Goal: Complete application form

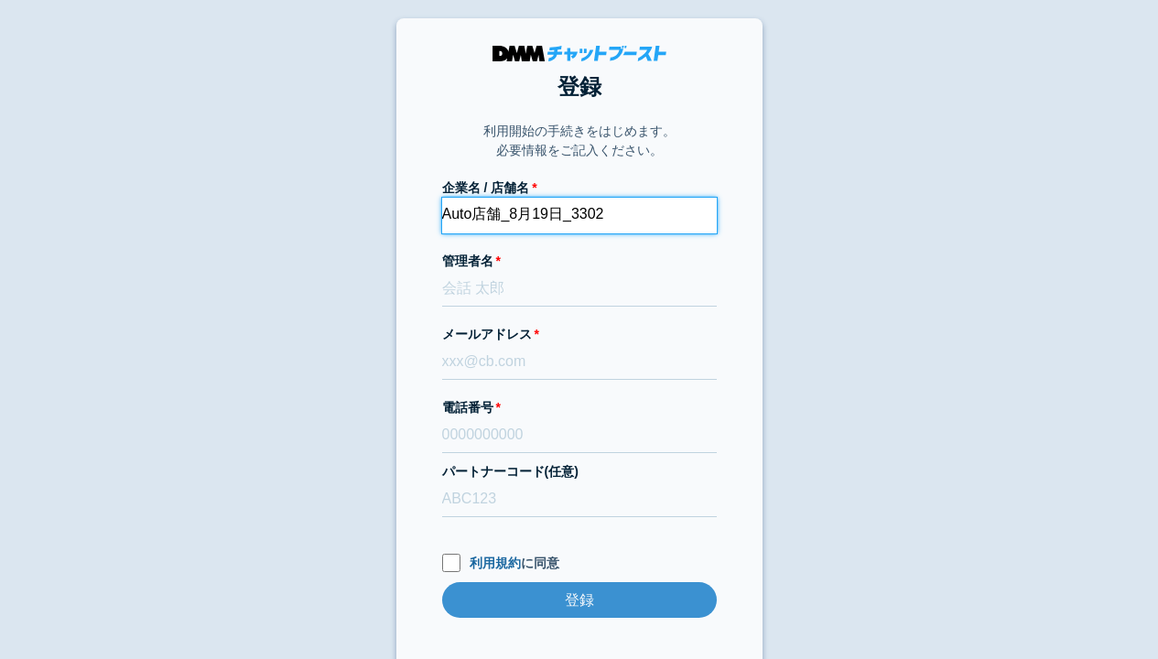
type input "Auto店舗_8月19日_3302"
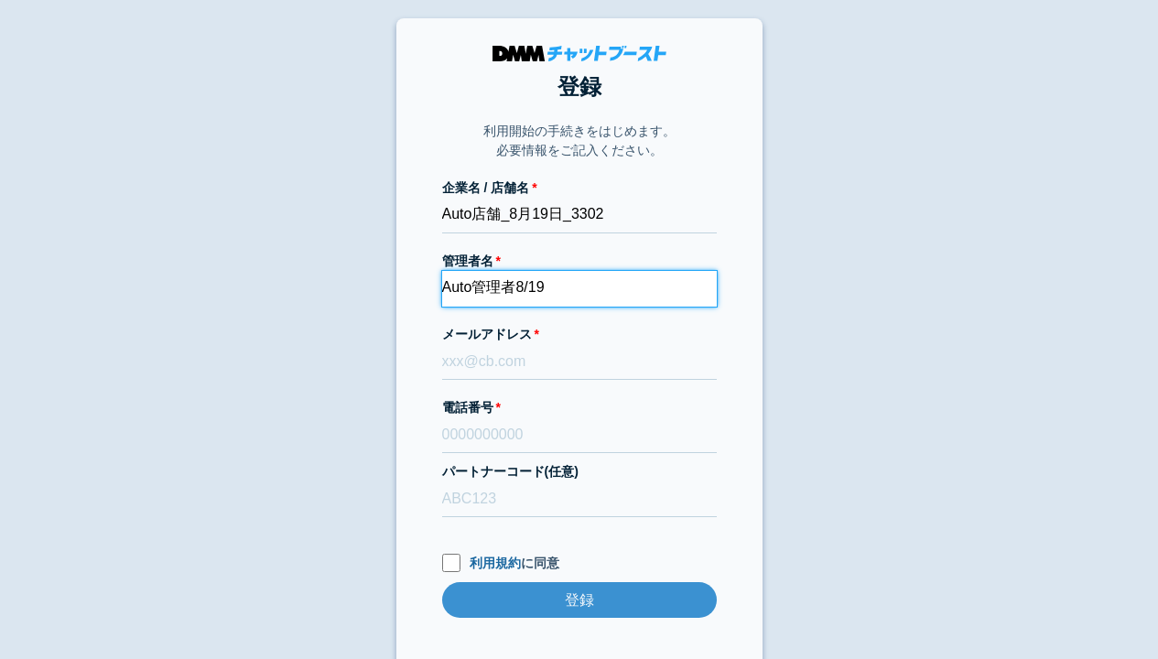
type input "Auto管理者8/19"
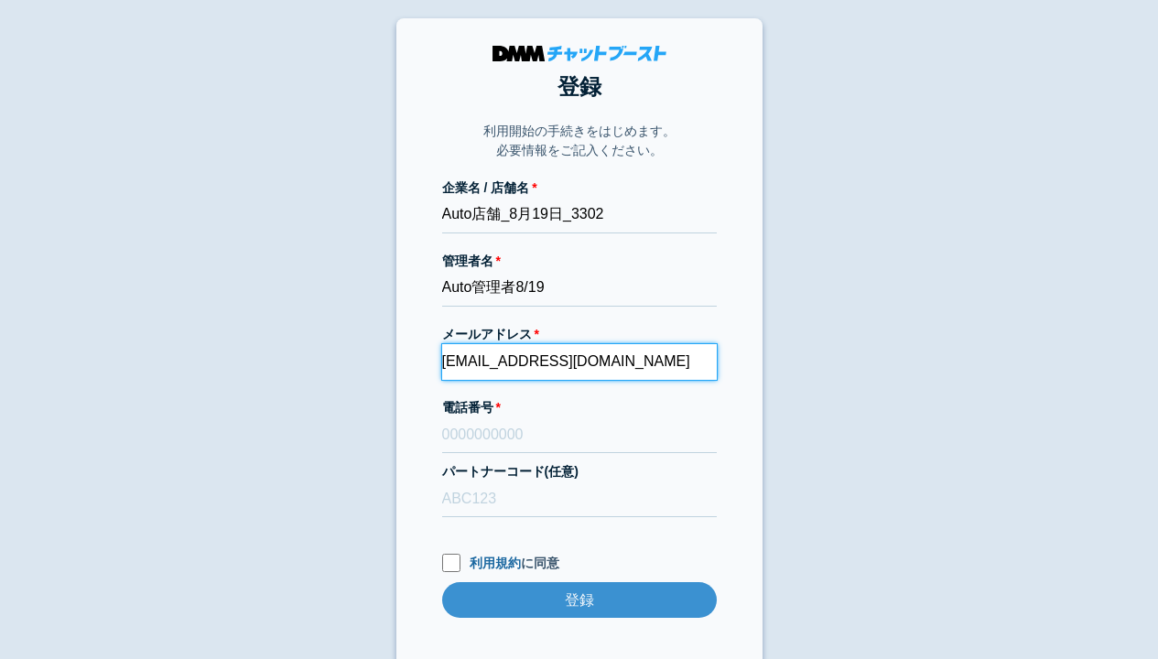
type input "[EMAIL_ADDRESS][DOMAIN_NAME]"
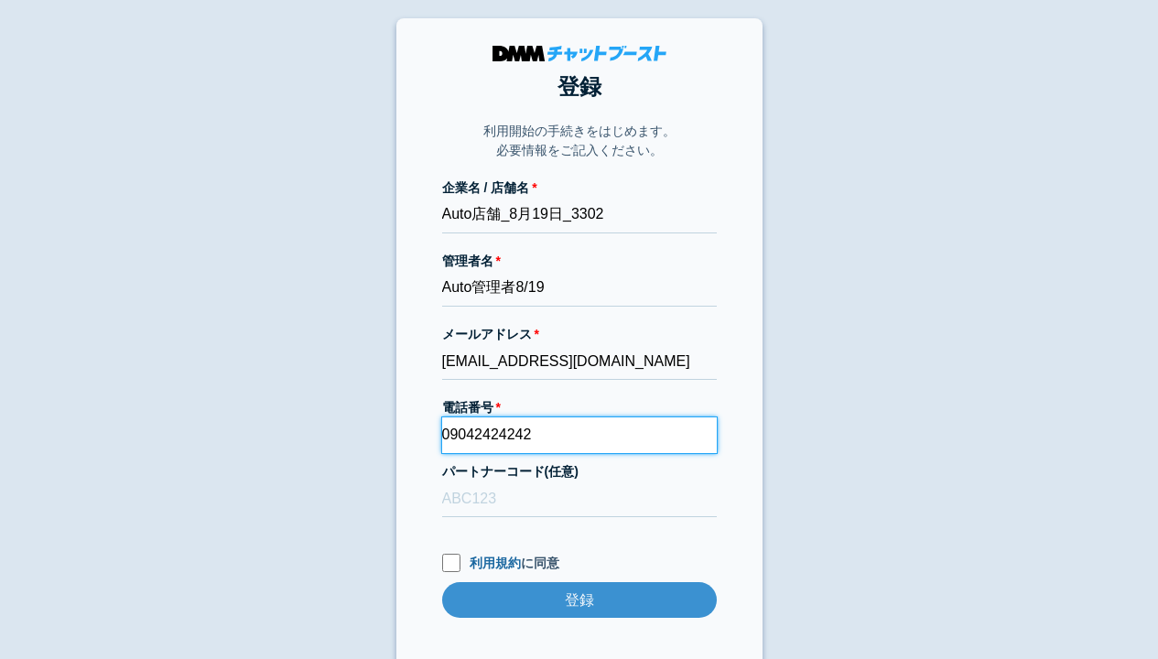
type input "09042424242"
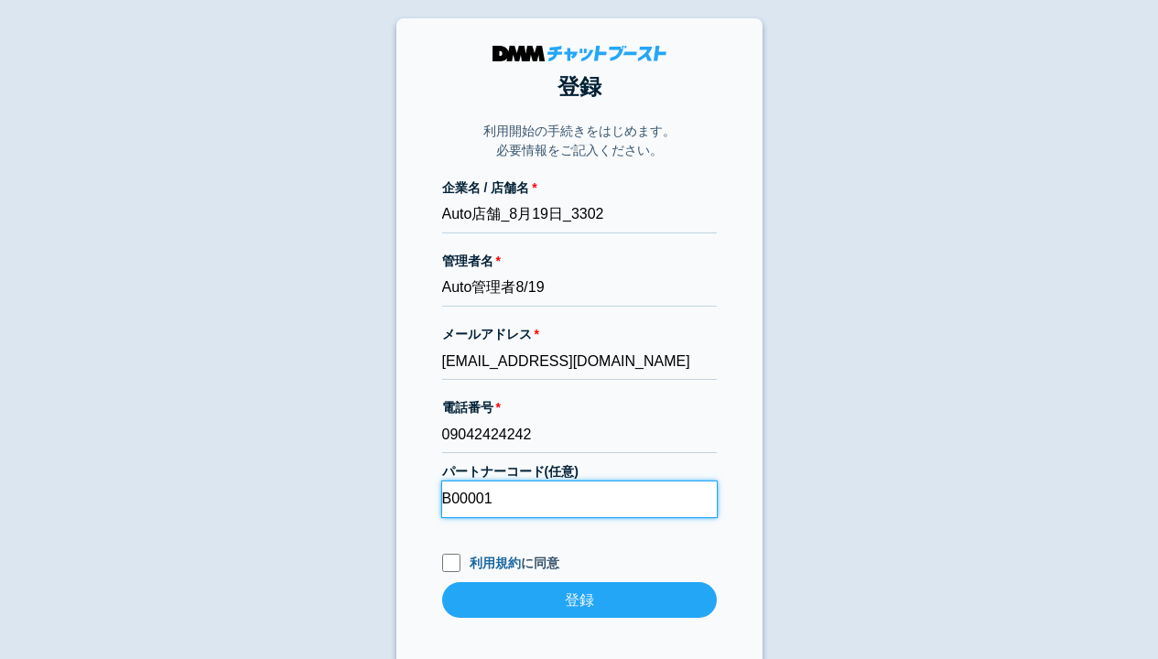
type input "B00001"
click at [450, 565] on input "利用規約 に同意" at bounding box center [451, 563] width 18 height 18
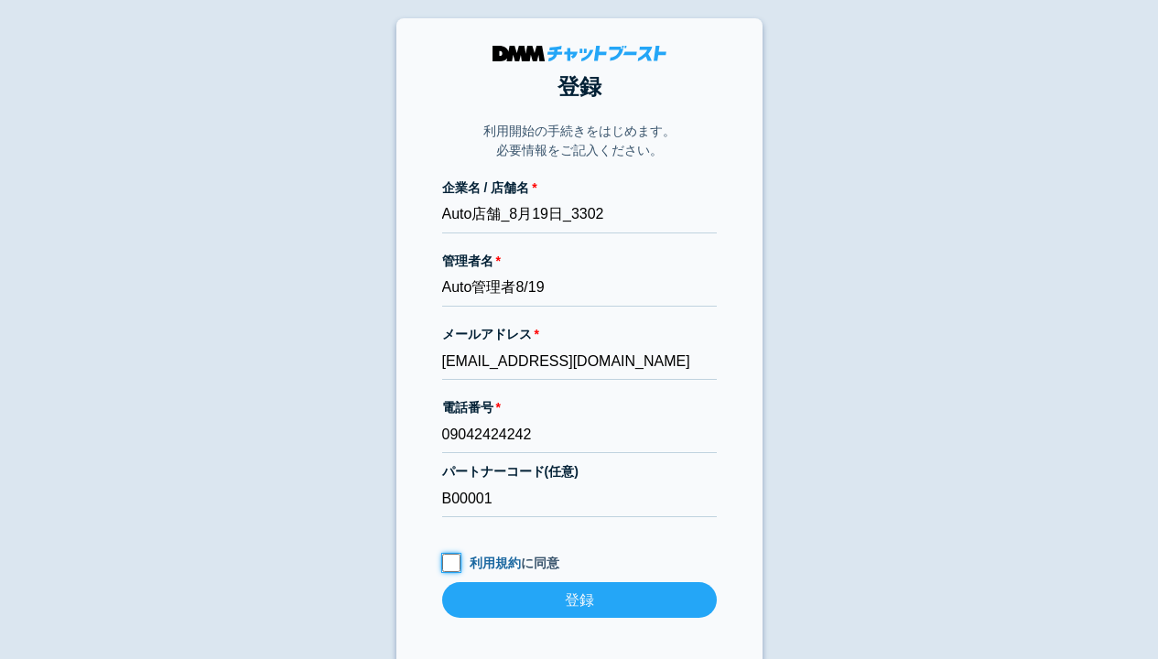
checkbox input "true"
click at [578, 601] on input "登録" at bounding box center [579, 600] width 275 height 36
